Goal: Information Seeking & Learning: Learn about a topic

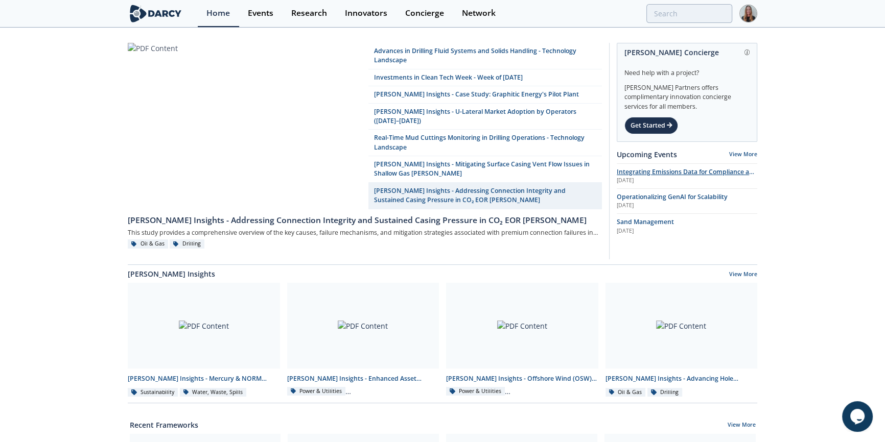
click at [667, 172] on span "Integrating Emissions Data for Compliance and Operational Action" at bounding box center [687, 177] width 140 height 18
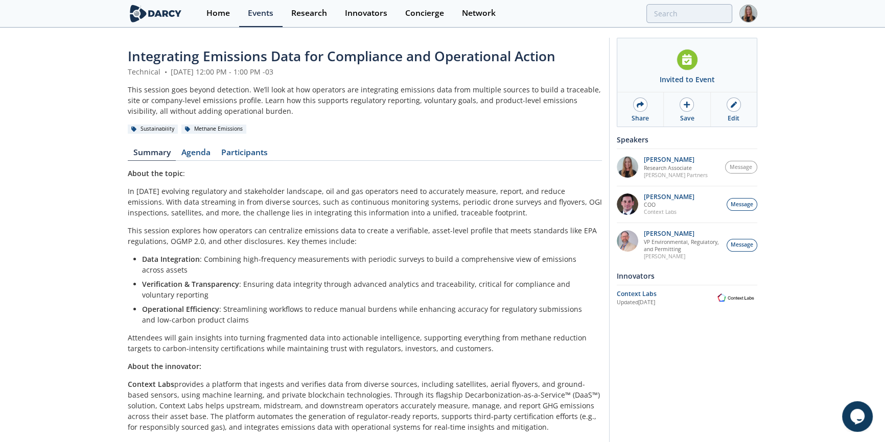
click at [302, 62] on span "Integrating Emissions Data for Compliance and Operational Action" at bounding box center [342, 56] width 428 height 18
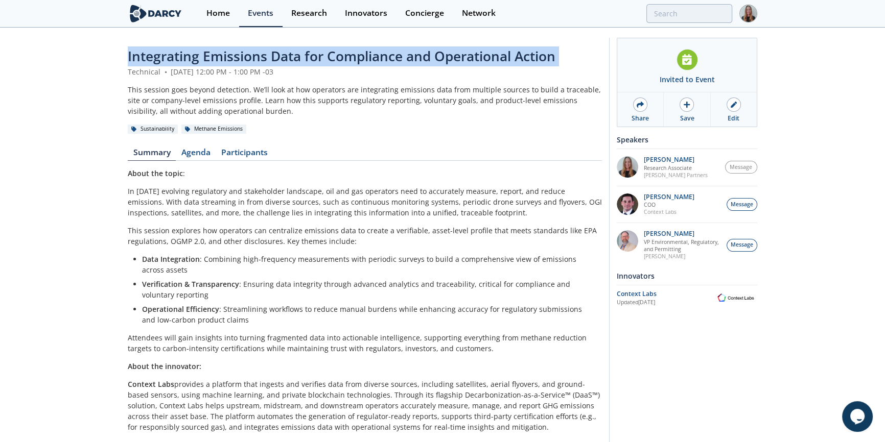
click at [302, 62] on span "Integrating Emissions Data for Compliance and Operational Action" at bounding box center [342, 56] width 428 height 18
copy header "Integrating Emissions Data for Compliance and Operational Action"
click at [201, 151] on link "Agenda" at bounding box center [196, 155] width 40 height 12
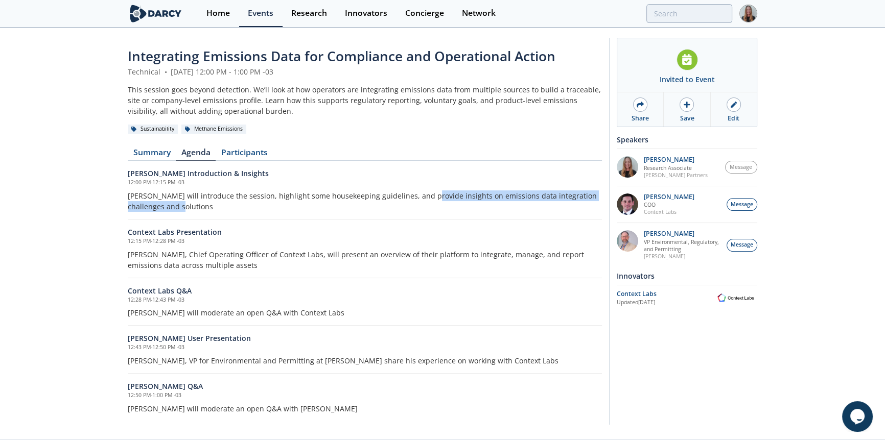
drag, startPoint x: 419, startPoint y: 194, endPoint x: 434, endPoint y: 204, distance: 18.7
click at [434, 204] on p "[PERSON_NAME] will introduce the session, highlight some housekeeping guideline…" at bounding box center [365, 201] width 474 height 21
copy p "nsights on emissions data integration challenges and solutions"
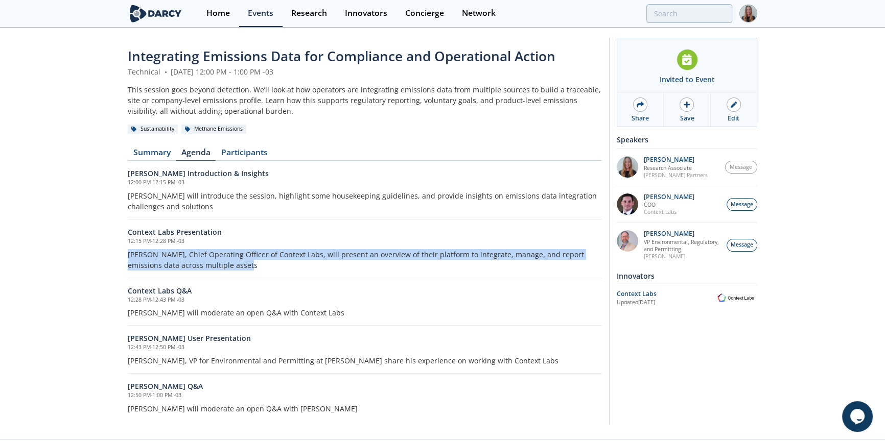
drag, startPoint x: 124, startPoint y: 252, endPoint x: 314, endPoint y: 270, distance: 190.8
click at [314, 270] on div "Integrating Emissions Data for Compliance and Operational Action Technical • [D…" at bounding box center [442, 234] width 885 height 411
copy p "[PERSON_NAME], Chief Operating Officer of Context Labs, will present an overvie…"
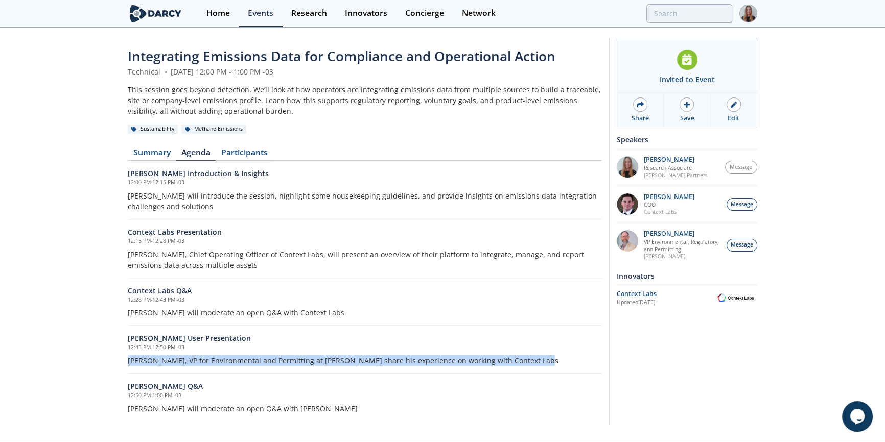
drag, startPoint x: 126, startPoint y: 364, endPoint x: 552, endPoint y: 367, distance: 425.5
click at [552, 367] on div "Integrating Emissions Data for Compliance and Operational Action Technical • [D…" at bounding box center [442, 234] width 885 height 411
copy p "[PERSON_NAME], VP for Environmental and Permitting at [PERSON_NAME] share his e…"
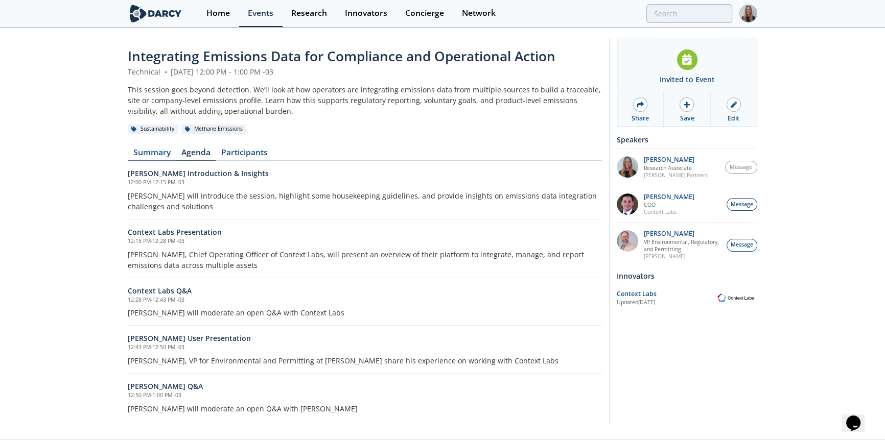
click at [139, 152] on link "Summary" at bounding box center [152, 155] width 48 height 12
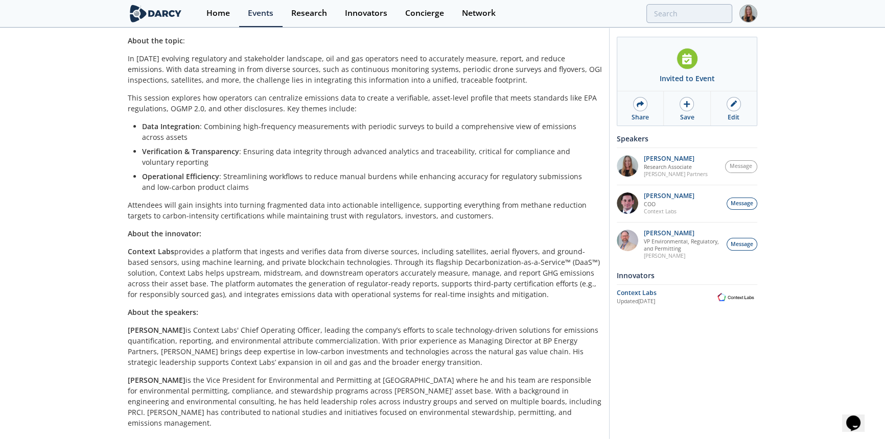
scroll to position [157, 0]
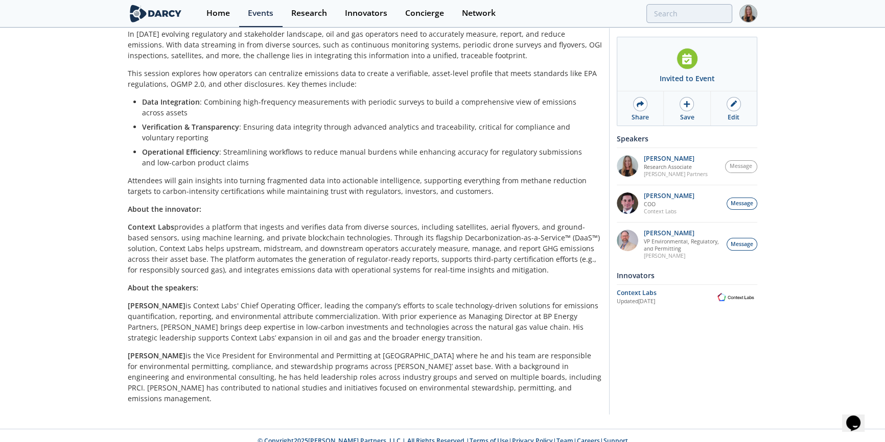
click at [278, 378] on p "[PERSON_NAME] is the Vice President for Environmental and Permitting at [GEOGRA…" at bounding box center [365, 377] width 474 height 54
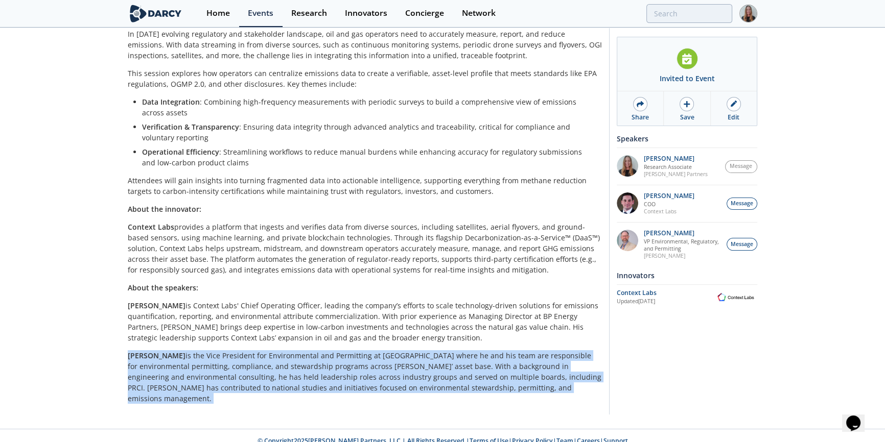
click at [278, 378] on p "[PERSON_NAME] is the Vice President for Environmental and Permitting at [GEOGRA…" at bounding box center [365, 377] width 474 height 54
copy div "[PERSON_NAME] is the Vice President for Environmental and Permitting at [GEOGRA…"
click at [276, 10] on link "Events" at bounding box center [260, 13] width 43 height 27
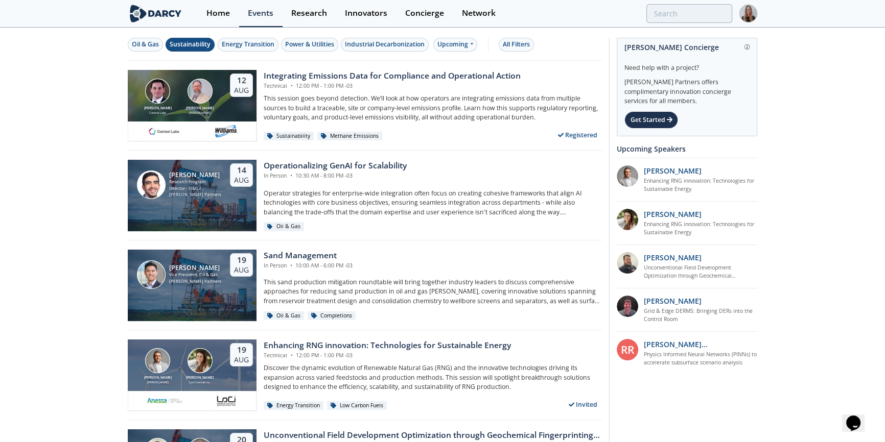
click at [197, 51] on button "Sustainability" at bounding box center [189, 45] width 49 height 14
click at [200, 41] on div "Sustainability" at bounding box center [190, 44] width 41 height 9
click at [310, 88] on div "Technical • 12:00 PM - 1:00 PM -03" at bounding box center [392, 86] width 257 height 8
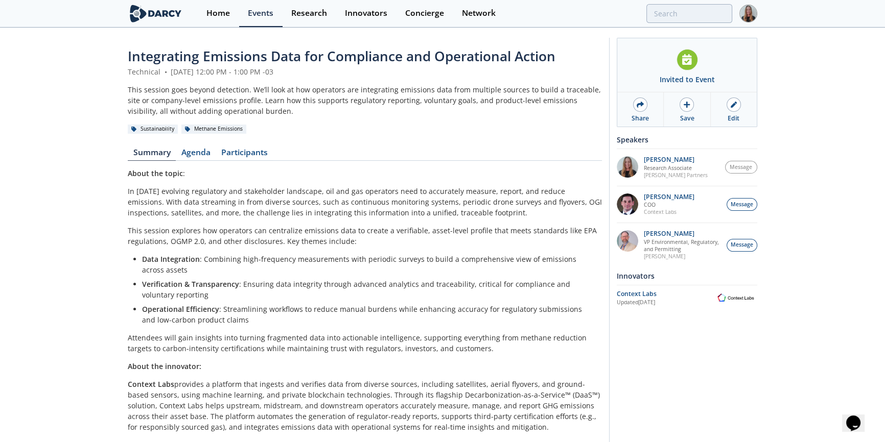
click at [274, 58] on span "Integrating Emissions Data for Compliance and Operational Action" at bounding box center [342, 56] width 428 height 18
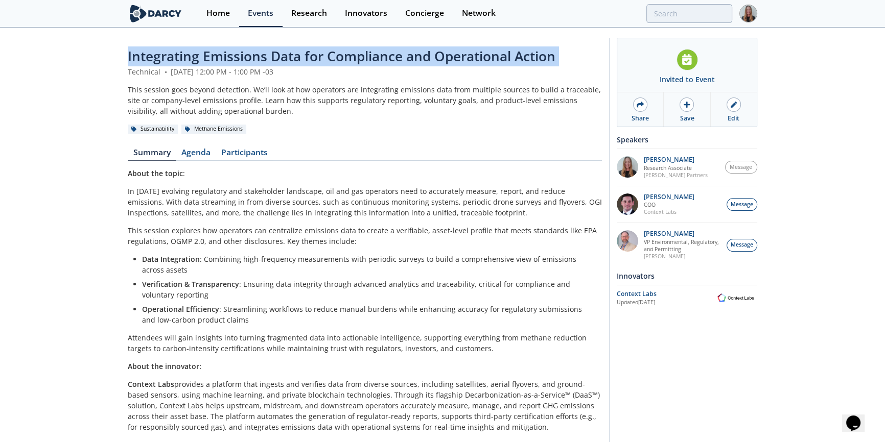
click at [274, 58] on span "Integrating Emissions Data for Compliance and Operational Action" at bounding box center [342, 56] width 428 height 18
copy header "Integrating Emissions Data for Compliance and Operational Action"
drag, startPoint x: 176, startPoint y: 69, endPoint x: 222, endPoint y: 72, distance: 46.0
click at [222, 72] on div "Technical • [DATE] 12:00 PM - 1:00 PM -03" at bounding box center [365, 71] width 474 height 11
copy div "[DATE]"
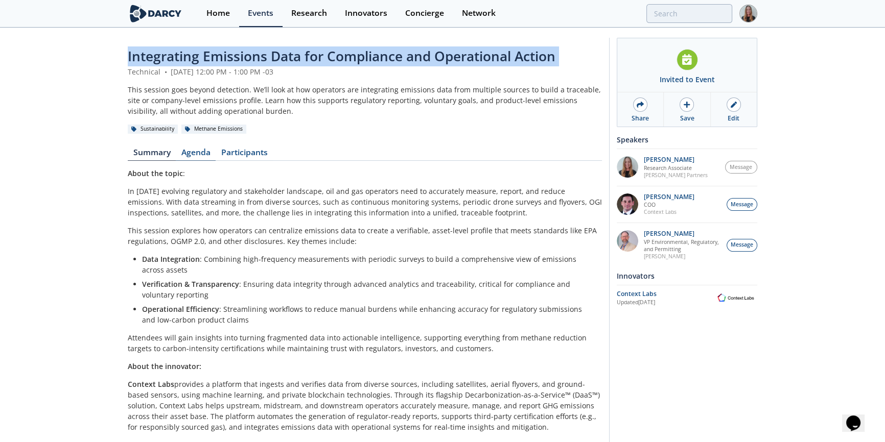
click at [203, 156] on link "Agenda" at bounding box center [196, 155] width 40 height 12
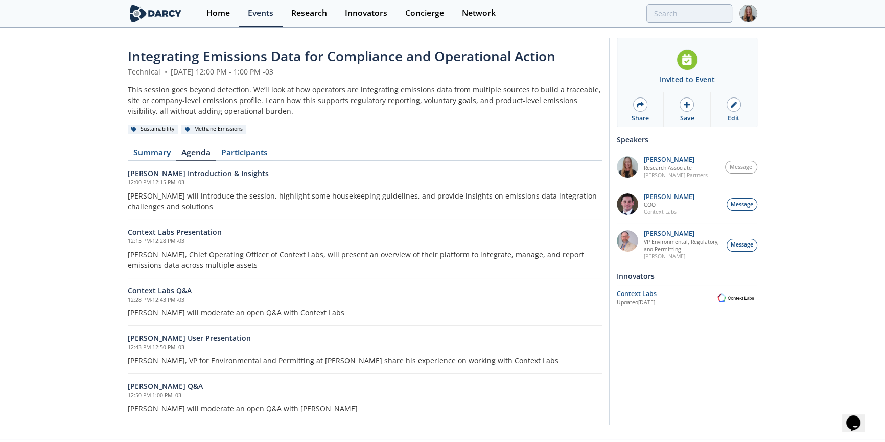
drag, startPoint x: 884, startPoint y: 45, endPoint x: 872, endPoint y: 85, distance: 41.5
click at [883, 75] on div "Integrating Emissions Data for Compliance and Operational Action Technical • [D…" at bounding box center [442, 234] width 885 height 411
click at [169, 362] on p "[PERSON_NAME], VP for Environmental and Permitting at [PERSON_NAME] share his e…" at bounding box center [365, 361] width 474 height 11
drag, startPoint x: 175, startPoint y: 359, endPoint x: 296, endPoint y: 360, distance: 120.5
click at [296, 360] on p "[PERSON_NAME], VP for Environmental and Permitting at [PERSON_NAME] share his e…" at bounding box center [365, 361] width 474 height 11
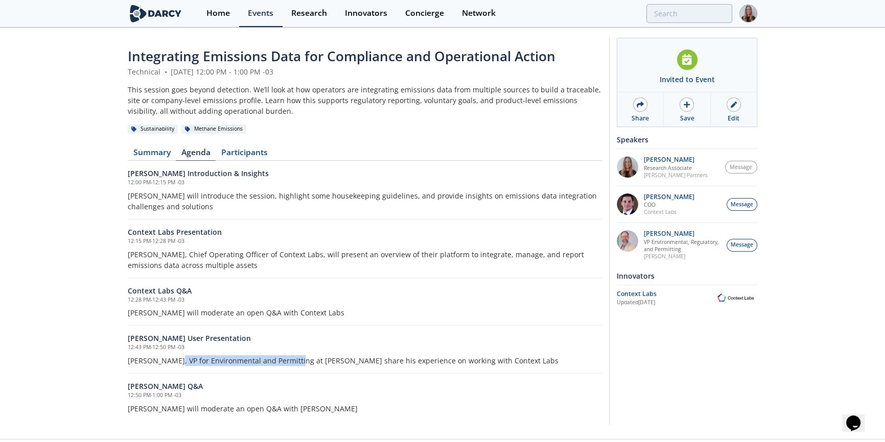
copy p "VP for Environmental and Permitting"
click at [158, 150] on link "Summary" at bounding box center [152, 155] width 48 height 12
